Goal: Find specific page/section: Find specific page/section

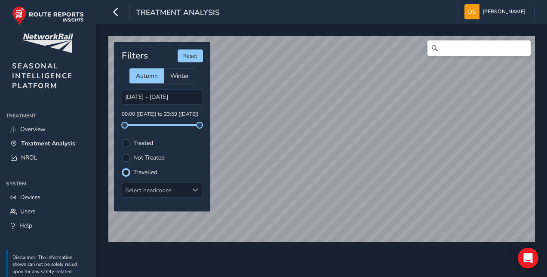
scroll to position [4, 5]
click at [150, 143] on label "Treated" at bounding box center [143, 143] width 20 height 6
click at [121, 138] on input "Treated" at bounding box center [121, 138] width 0 height 0
click at [144, 156] on label "Not Treated" at bounding box center [148, 158] width 31 height 6
click at [121, 153] on input "Not Treated" at bounding box center [121, 153] width 0 height 0
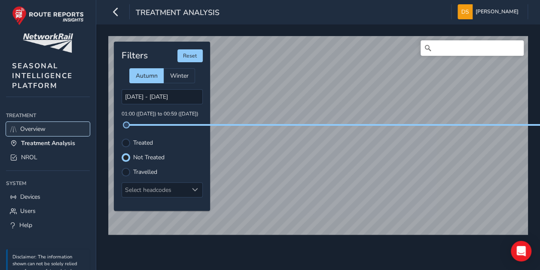
click at [39, 131] on span "Overview" at bounding box center [32, 129] width 25 height 8
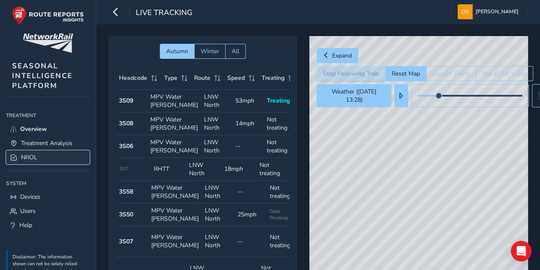
click at [25, 157] on span "NROL" at bounding box center [29, 157] width 16 height 8
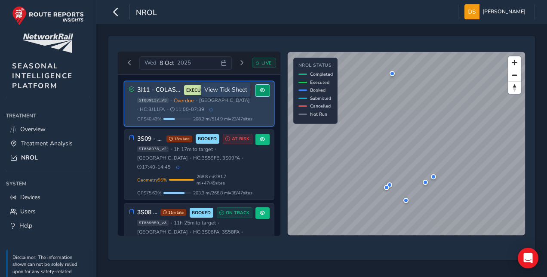
click at [260, 90] on span at bounding box center [262, 90] width 5 height 5
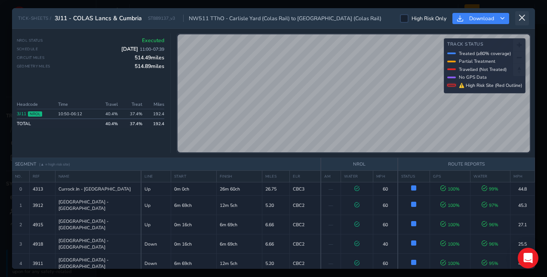
click at [521, 19] on icon at bounding box center [522, 18] width 8 height 8
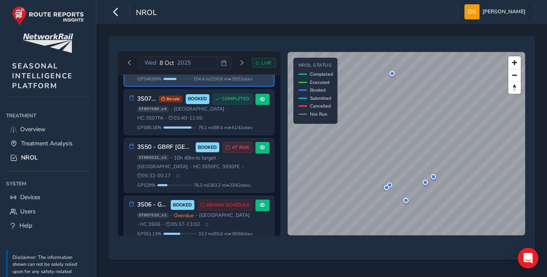
scroll to position [172, 0]
